Goal: Contribute content

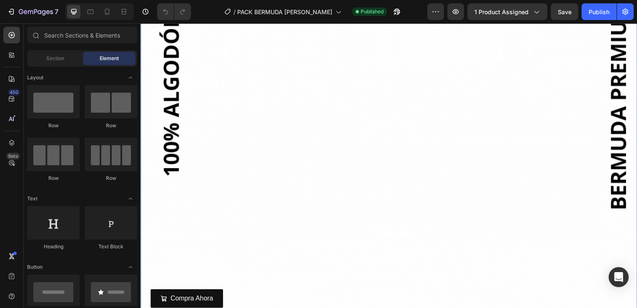
scroll to position [333, 0]
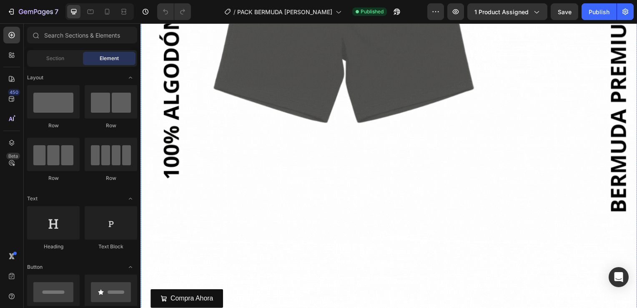
click at [230, 182] on img at bounding box center [390, 97] width 500 height 625
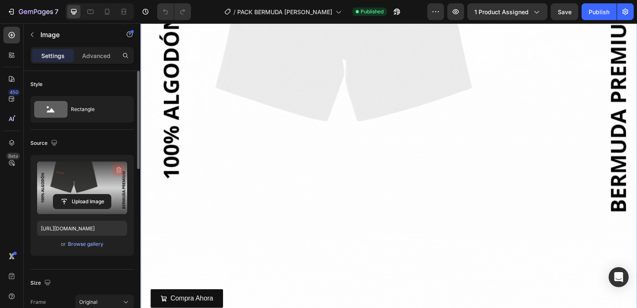
click at [119, 169] on icon "button" at bounding box center [119, 170] width 1 height 3
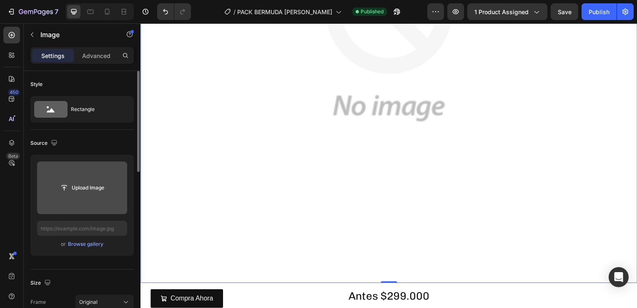
click at [91, 186] on input "file" at bounding box center [82, 187] width 58 height 14
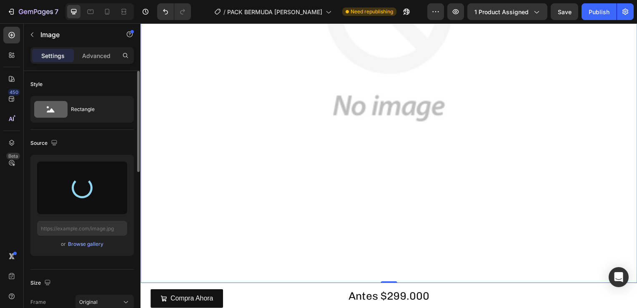
type input "[URL][DOMAIN_NAME]"
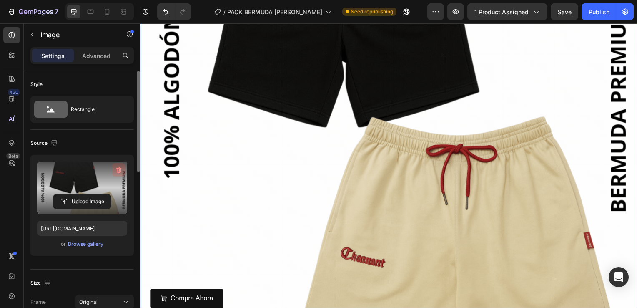
click at [116, 170] on icon "button" at bounding box center [119, 169] width 8 height 8
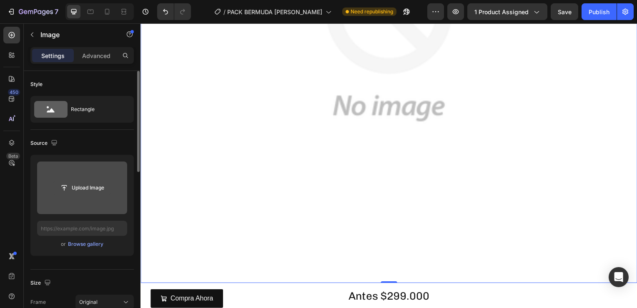
click at [78, 189] on input "file" at bounding box center [82, 187] width 58 height 14
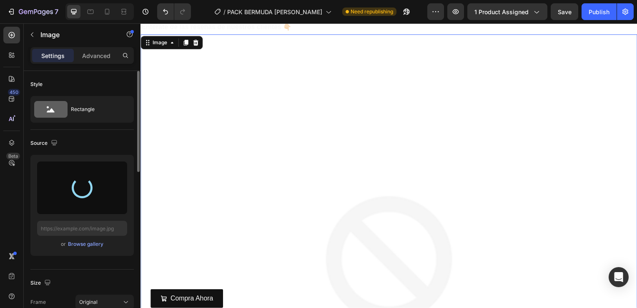
scroll to position [0, 0]
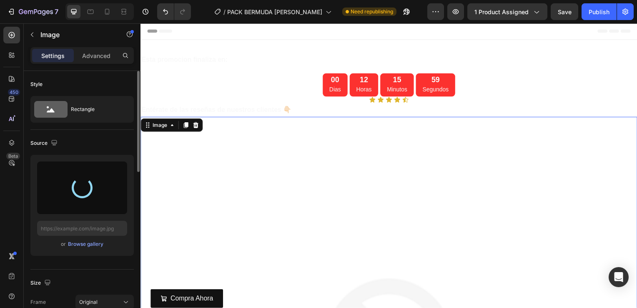
type input "[URL][DOMAIN_NAME]"
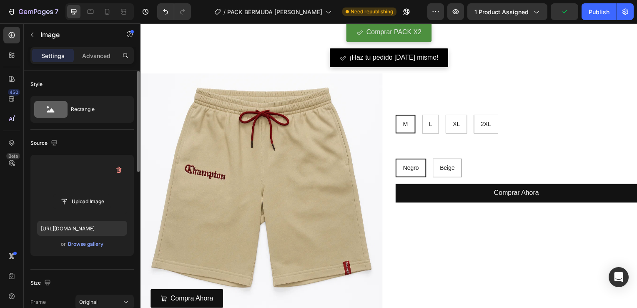
scroll to position [834, 0]
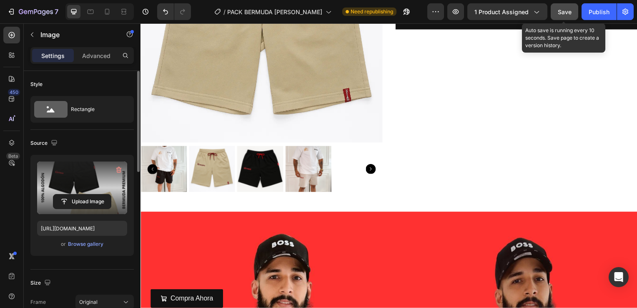
click at [558, 8] on span "Save" at bounding box center [565, 11] width 14 height 7
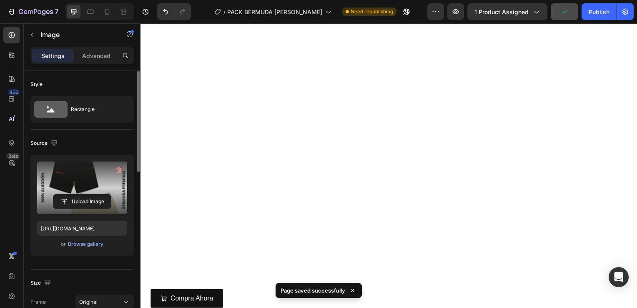
scroll to position [625, 0]
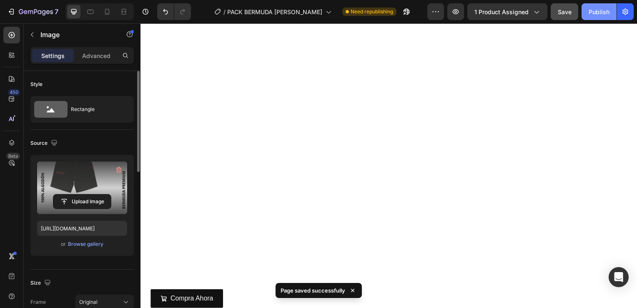
click at [591, 15] on div "Publish" at bounding box center [598, 12] width 21 height 9
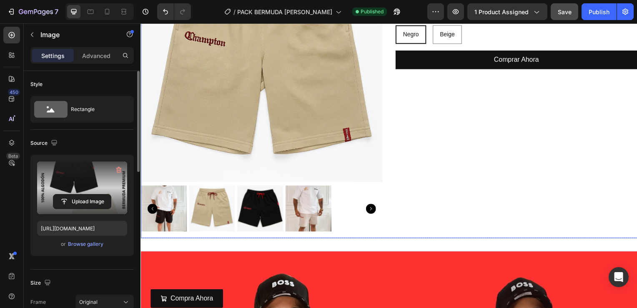
scroll to position [834, 0]
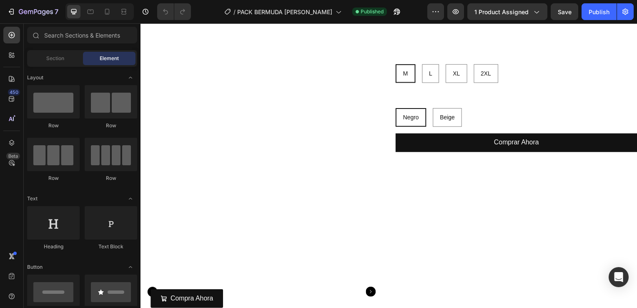
scroll to position [1000, 0]
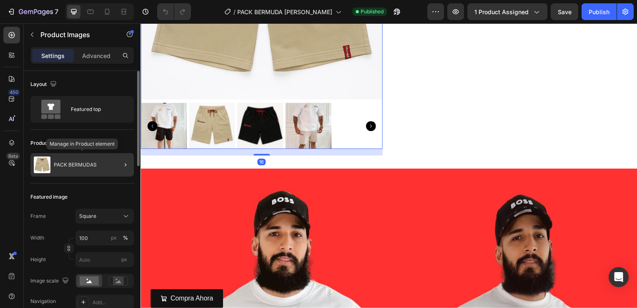
click at [80, 168] on div "PACK BERMUDAS" at bounding box center [81, 164] width 103 height 23
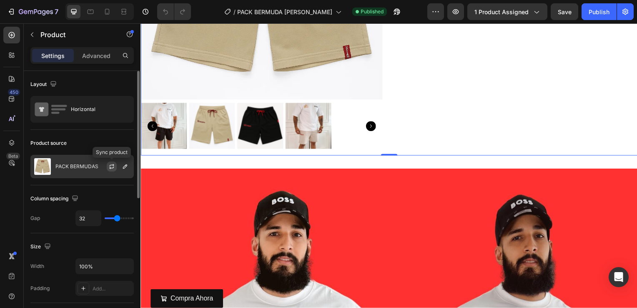
click at [115, 166] on icon "button" at bounding box center [111, 166] width 7 height 7
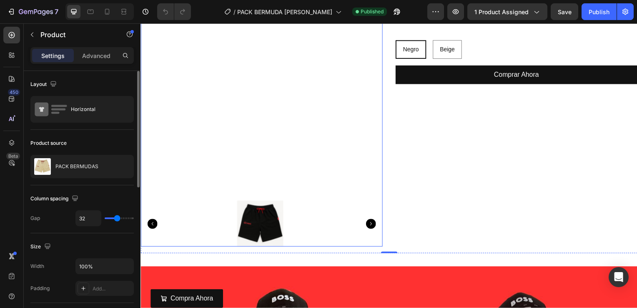
scroll to position [917, 0]
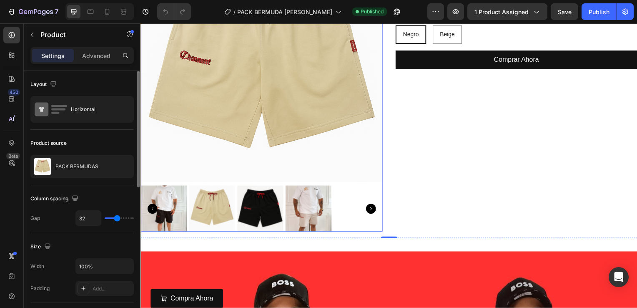
click at [367, 206] on icon "Carousel Next Arrow" at bounding box center [372, 210] width 10 height 10
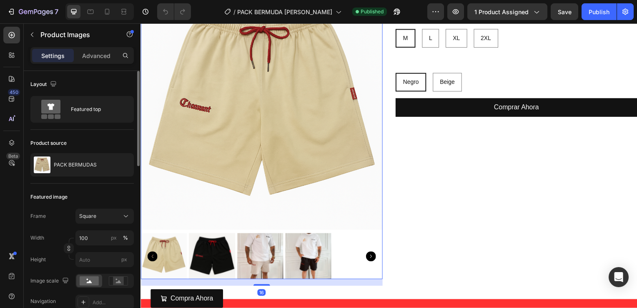
scroll to position [834, 0]
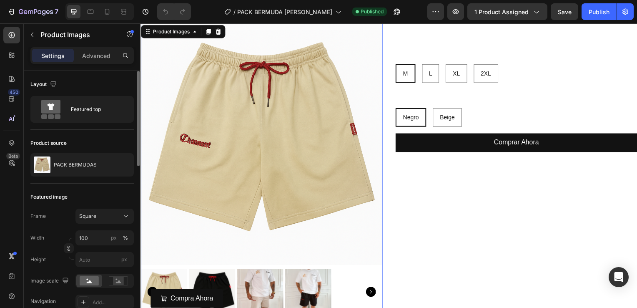
click at [213, 278] on img at bounding box center [212, 293] width 46 height 46
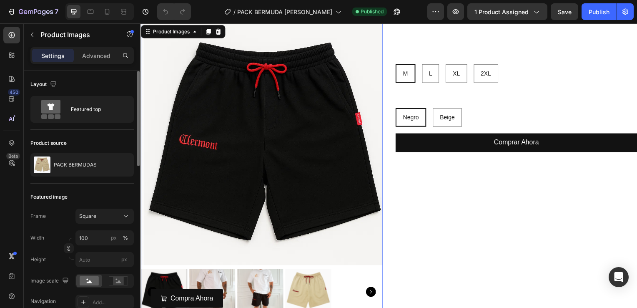
click at [226, 273] on img at bounding box center [212, 293] width 46 height 46
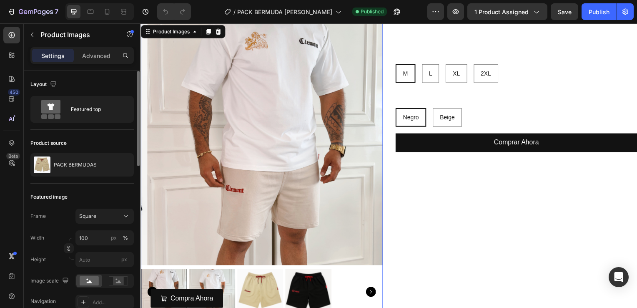
click at [216, 278] on img at bounding box center [212, 293] width 46 height 46
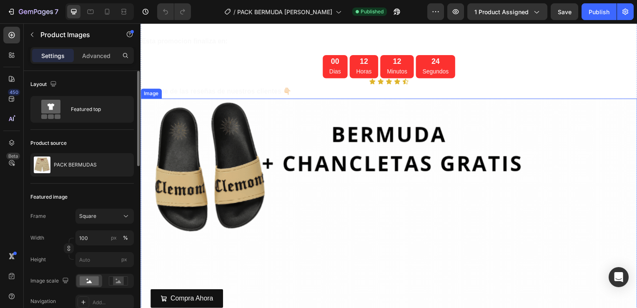
scroll to position [0, 0]
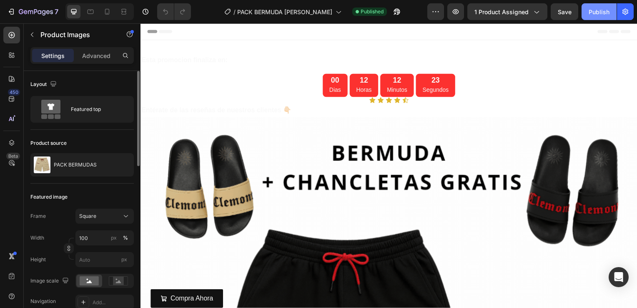
click at [590, 18] on button "Publish" at bounding box center [598, 11] width 35 height 17
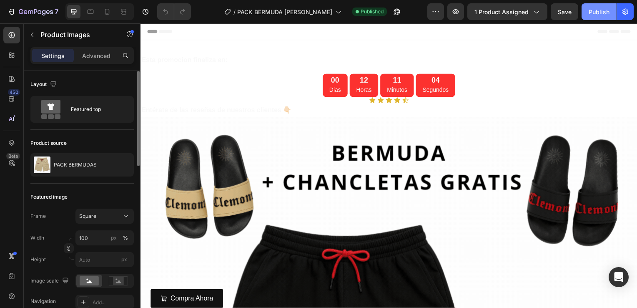
click at [589, 15] on button "Publish" at bounding box center [598, 11] width 35 height 17
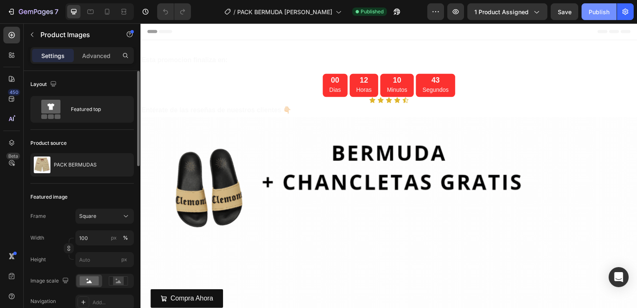
click at [597, 18] on button "Publish" at bounding box center [598, 11] width 35 height 17
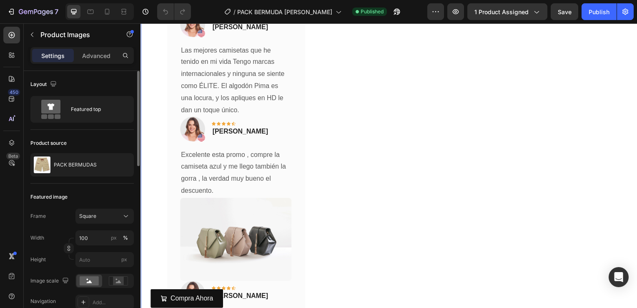
scroll to position [2167, 0]
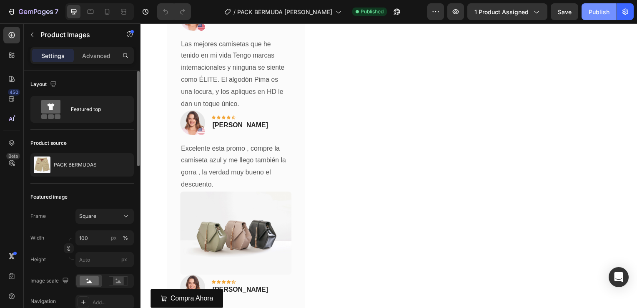
click at [598, 14] on div "Publish" at bounding box center [598, 12] width 21 height 9
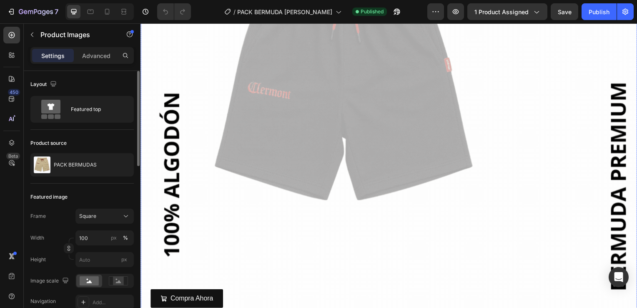
scroll to position [250, 0]
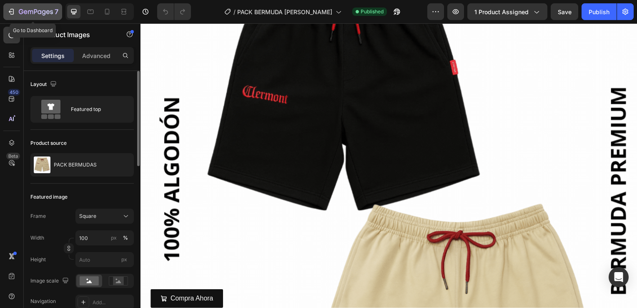
click at [17, 11] on div "7" at bounding box center [32, 12] width 51 height 10
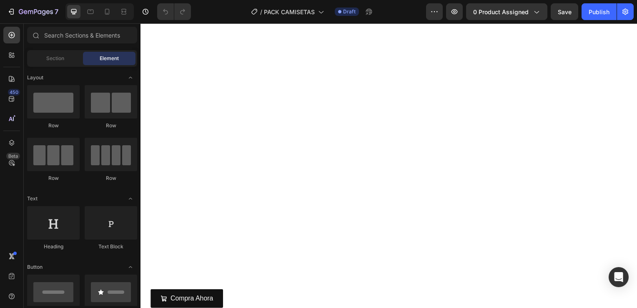
scroll to position [125, 0]
